Goal: Task Accomplishment & Management: Complete application form

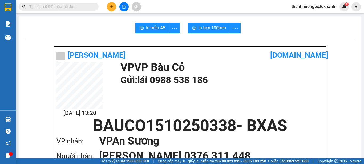
scroll to position [445, 0]
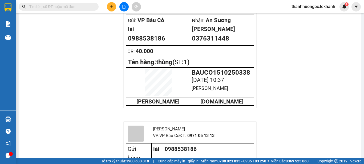
click at [110, 7] on icon "plus" at bounding box center [112, 7] width 4 height 4
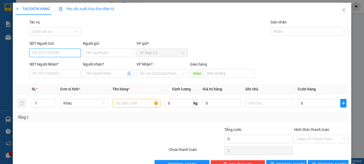
click at [65, 53] on input "SĐT Người Gửi" at bounding box center [54, 53] width 51 height 9
type input "0909341323"
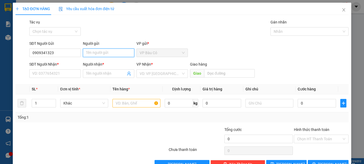
click at [104, 52] on input "Người gửi" at bounding box center [108, 53] width 51 height 9
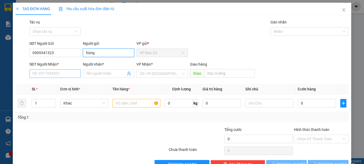
type input "hùng"
click at [60, 74] on input "SĐT Người Nhận *" at bounding box center [54, 73] width 51 height 9
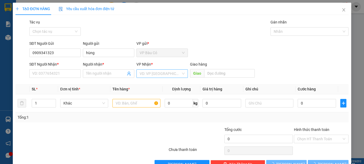
click at [153, 72] on input "search" at bounding box center [160, 74] width 41 height 8
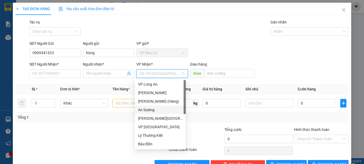
click at [150, 110] on div "An Sương" at bounding box center [160, 110] width 45 height 6
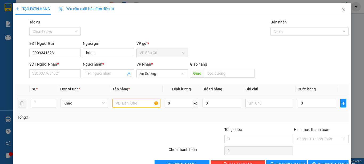
click at [127, 104] on input "text" at bounding box center [137, 103] width 48 height 9
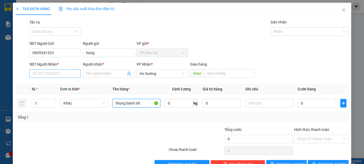
type input "thùng bánh tét"
click at [58, 74] on input "SĐT Người Nhận *" at bounding box center [54, 73] width 51 height 9
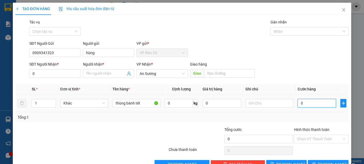
click at [321, 104] on input "0" at bounding box center [317, 103] width 38 height 9
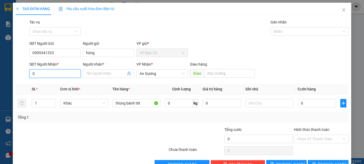
click at [56, 71] on input "0" at bounding box center [54, 73] width 51 height 9
type input "0908781246"
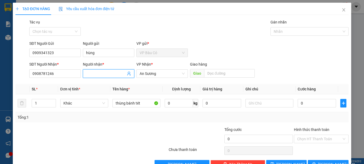
click at [100, 74] on input "Người nhận *" at bounding box center [106, 74] width 40 height 6
type input "như thạnh"
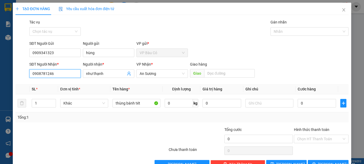
click at [65, 75] on input "0908781246" at bounding box center [54, 73] width 51 height 9
click at [48, 89] on div "SL *" at bounding box center [44, 89] width 24 height 6
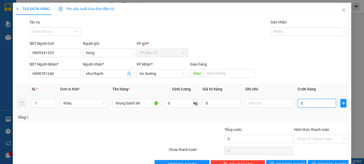
click at [309, 101] on input "0" at bounding box center [317, 103] width 38 height 9
type input "3"
type input "30"
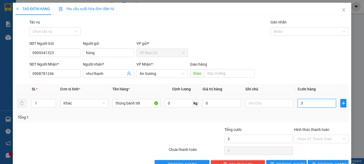
type input "30"
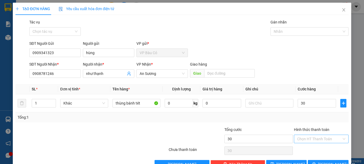
type input "30.000"
click at [322, 141] on input "Hình thức thanh toán" at bounding box center [319, 139] width 45 height 8
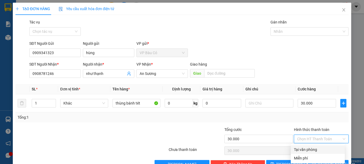
click at [319, 148] on div "Tại văn phòng" at bounding box center [318, 150] width 48 height 6
type input "0"
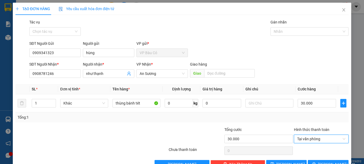
scroll to position [15, 0]
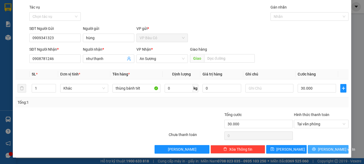
click at [332, 149] on span "[PERSON_NAME] và In" at bounding box center [336, 149] width 37 height 6
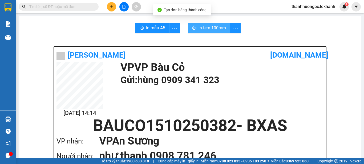
click at [203, 28] on span "In tem 100mm" at bounding box center [212, 28] width 27 height 7
